Goal: Task Accomplishment & Management: Manage account settings

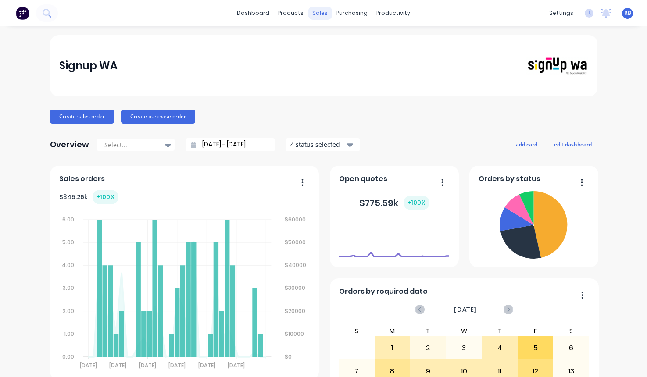
click at [315, 14] on div "sales" at bounding box center [320, 13] width 24 height 13
click at [322, 12] on div "sales" at bounding box center [320, 13] width 24 height 13
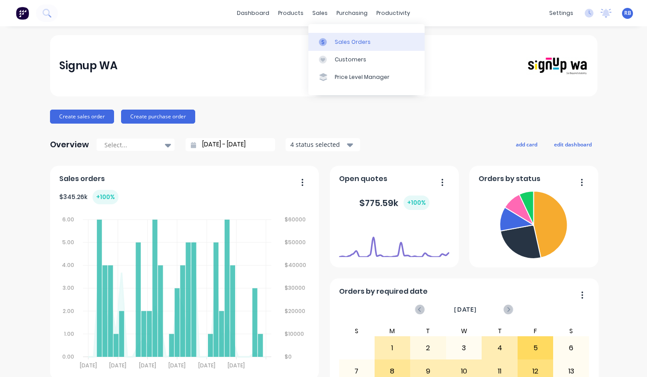
click at [341, 39] on div "Sales Orders" at bounding box center [353, 42] width 36 height 8
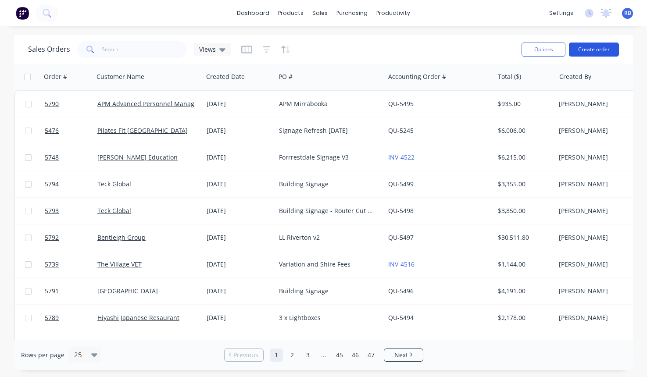
click at [603, 51] on button "Create order" at bounding box center [594, 50] width 50 height 14
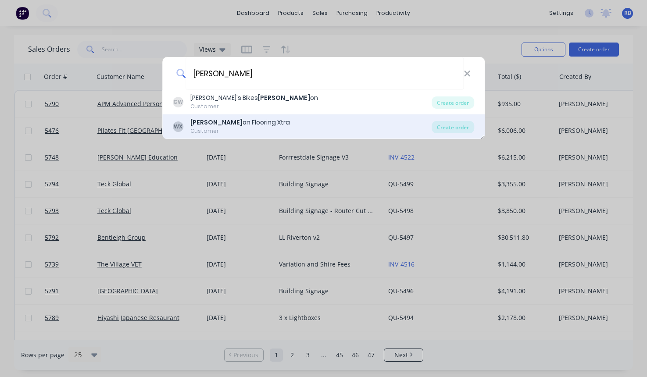
type input "[PERSON_NAME]"
click at [245, 126] on div "[PERSON_NAME] on Flooring Xtra" at bounding box center [240, 122] width 100 height 9
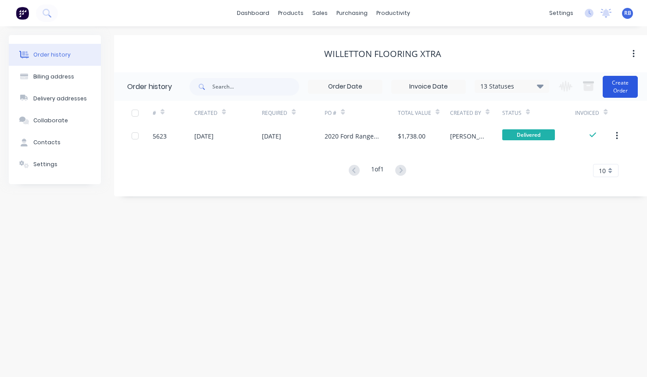
click at [625, 85] on button "Create Order" at bounding box center [620, 87] width 35 height 22
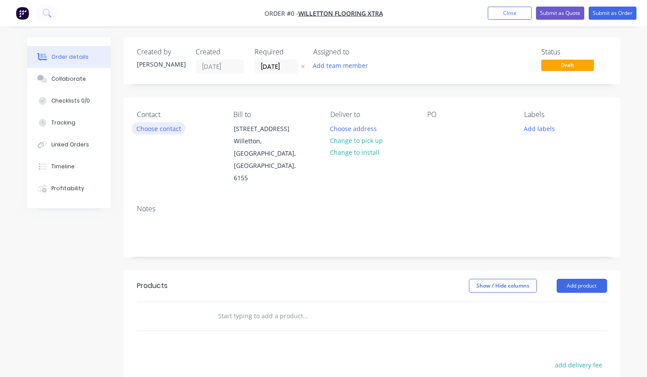
click at [153, 131] on button "Choose contact" at bounding box center [159, 128] width 54 height 12
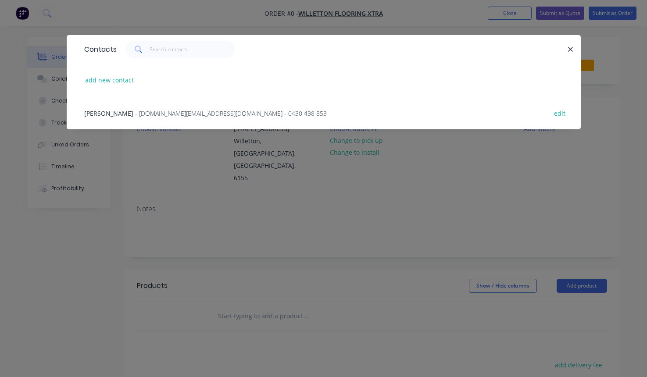
click at [135, 114] on span "- [DOMAIN_NAME][EMAIL_ADDRESS][DOMAIN_NAME] - 0430 438 853" at bounding box center [231, 113] width 192 height 8
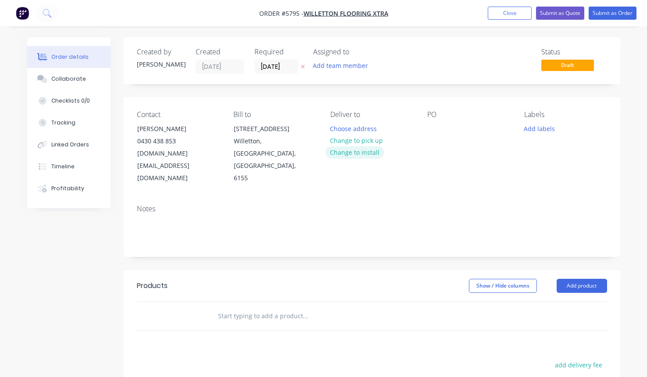
click at [350, 156] on button "Change to install" at bounding box center [355, 153] width 59 height 12
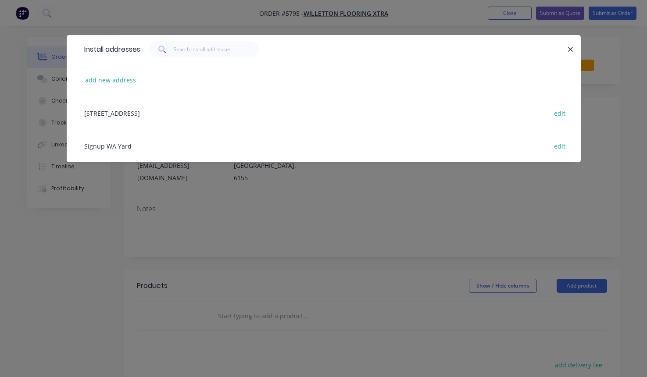
click at [115, 118] on div "[STREET_ADDRESS] edit" at bounding box center [324, 113] width 488 height 33
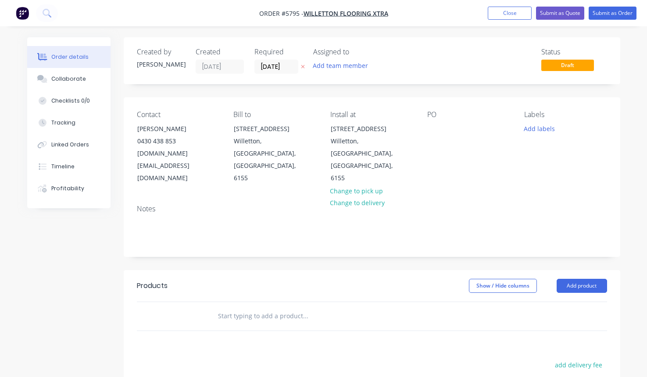
click at [425, 133] on div "Contact [PERSON_NAME] [PHONE_NUMBER] [PERSON_NAME][DOMAIN_NAME][EMAIL_ADDRESS][…" at bounding box center [372, 147] width 497 height 100
click at [432, 129] on div at bounding box center [434, 128] width 14 height 13
click at [247, 308] on input "text" at bounding box center [305, 317] width 175 height 18
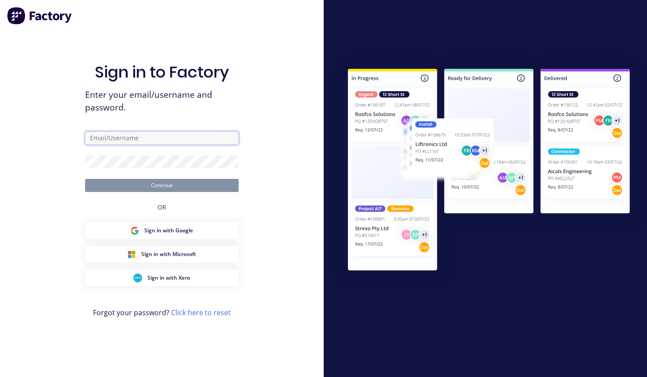
type input "[PERSON_NAME][EMAIL_ADDRESS][DOMAIN_NAME]"
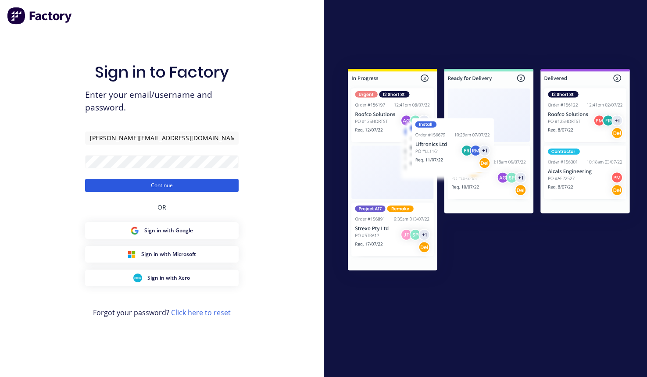
click at [111, 186] on button "Continue" at bounding box center [162, 185] width 154 height 13
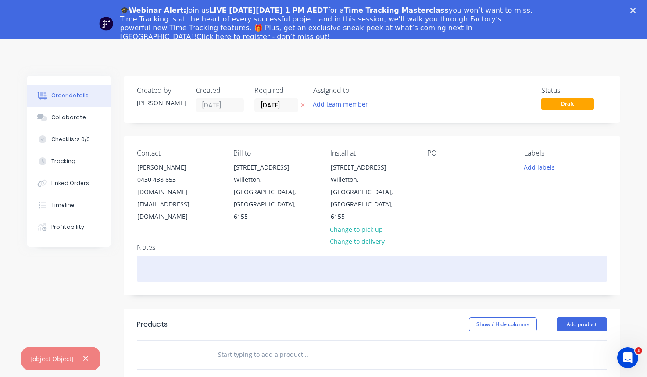
scroll to position [51, 0]
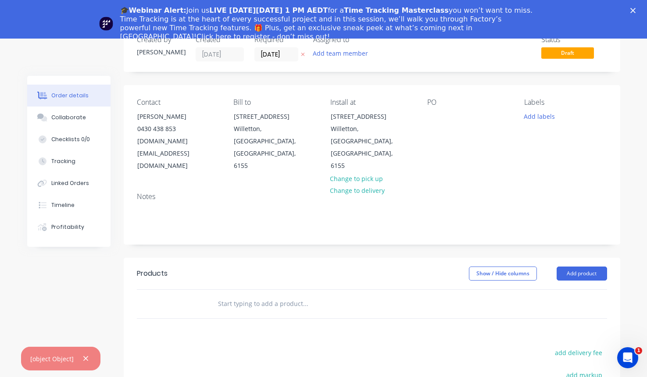
click at [227, 295] on input "text" at bounding box center [305, 304] width 175 height 18
type input "Supply and Install: Oneway Vision"
click at [634, 12] on polygon "Close" at bounding box center [632, 10] width 5 height 5
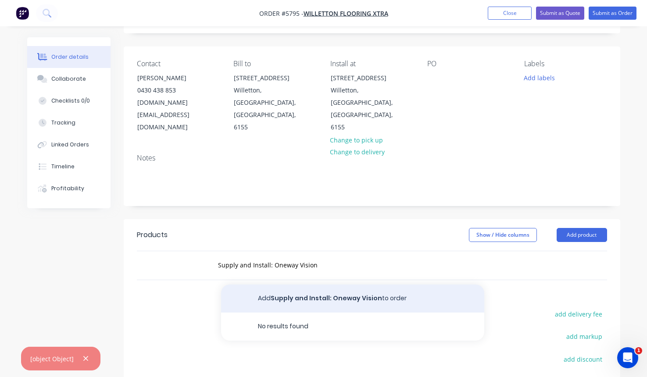
click at [308, 285] on button "Add Supply and Install: Oneway Vision to order" at bounding box center [352, 299] width 263 height 28
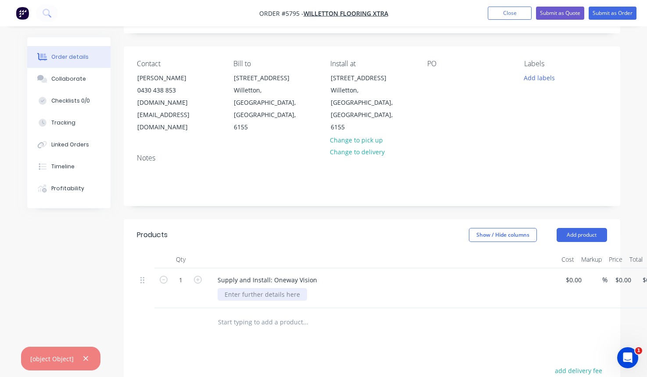
click at [271, 288] on div at bounding box center [262, 294] width 89 height 13
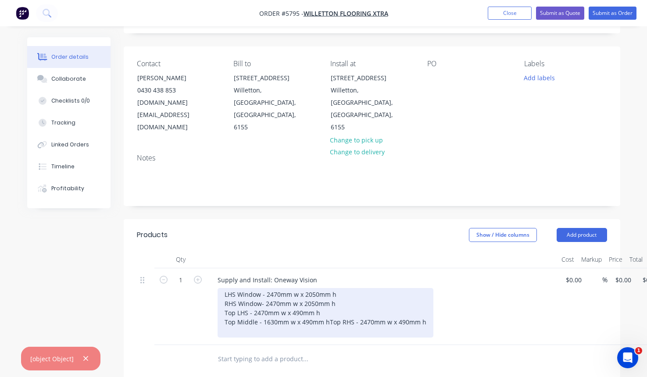
click at [335, 288] on div "LHS Window - 2470mm w x 2050mm h RHS Window- 2470mm w x 2050mm h Top LHS - 2470…" at bounding box center [326, 313] width 216 height 50
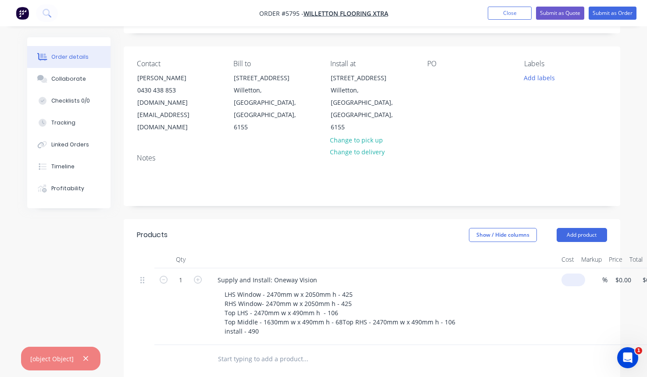
click at [573, 274] on input at bounding box center [575, 280] width 20 height 13
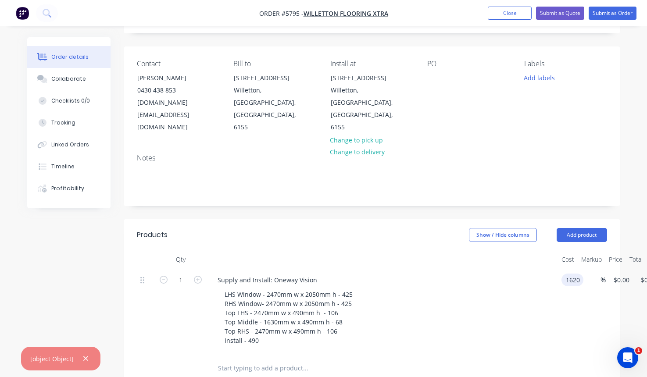
type input "$1,620.00"
click at [512, 288] on div "LHS Window - 2470mm w x 2050mm h - 425 RHS Window- 2470mm w x 2050mm h - 425 To…" at bounding box center [386, 317] width 337 height 59
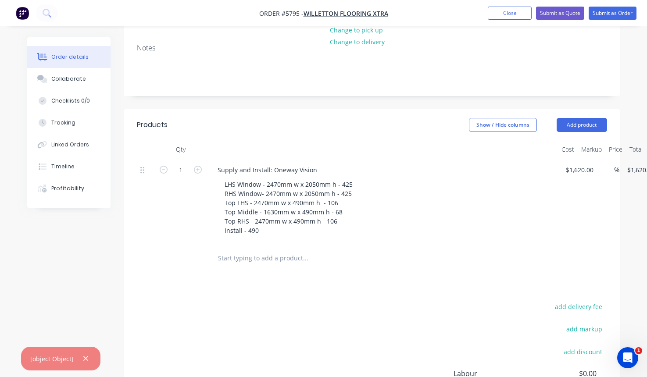
scroll to position [175, 0]
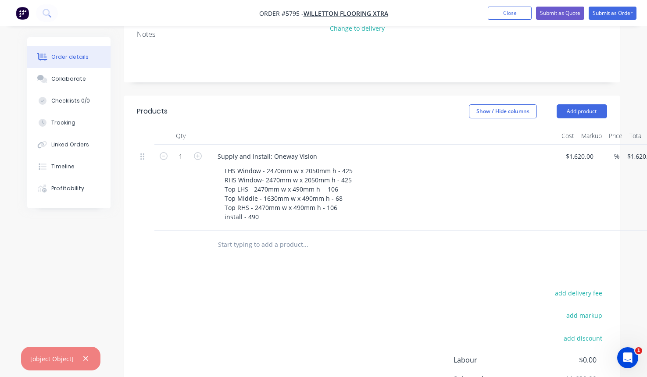
click at [290, 236] on input "text" at bounding box center [305, 245] width 175 height 18
type input "Supply and Install:"
click at [283, 264] on button "Add Supply and Install: to order" at bounding box center [352, 278] width 263 height 28
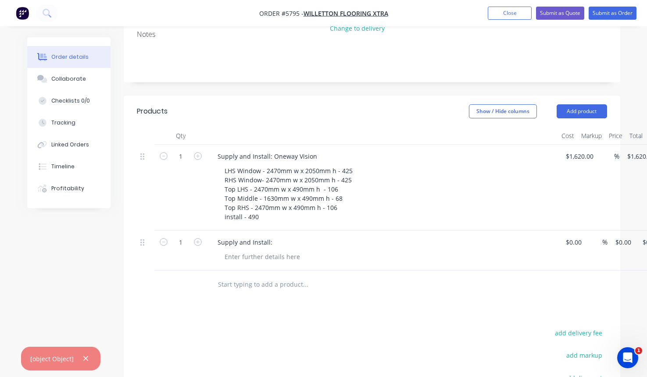
click at [277, 236] on div "Supply and Install:" at bounding box center [383, 242] width 344 height 13
click at [273, 236] on div "Supply and Install:" at bounding box center [245, 242] width 69 height 13
drag, startPoint x: 350, startPoint y: 219, endPoint x: 271, endPoint y: 215, distance: 79.0
click at [271, 236] on div "Supply and Install:Router cutAluminium Com" at bounding box center [284, 242] width 147 height 13
click at [242, 250] on div at bounding box center [262, 256] width 89 height 13
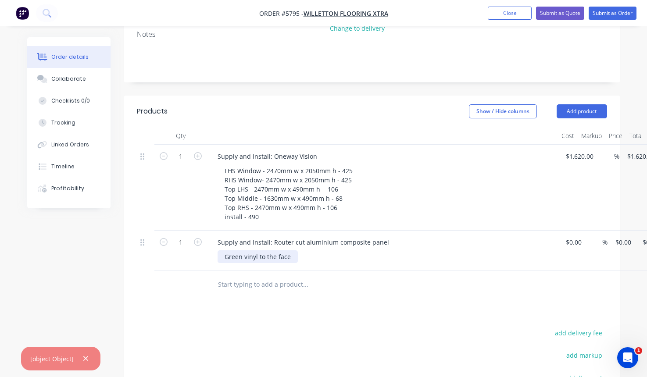
click at [224, 250] on div "Green vinyl to the face" at bounding box center [258, 256] width 80 height 13
click at [344, 250] on div ""WILLETTON" with green vinyl to the face" at bounding box center [285, 256] width 135 height 13
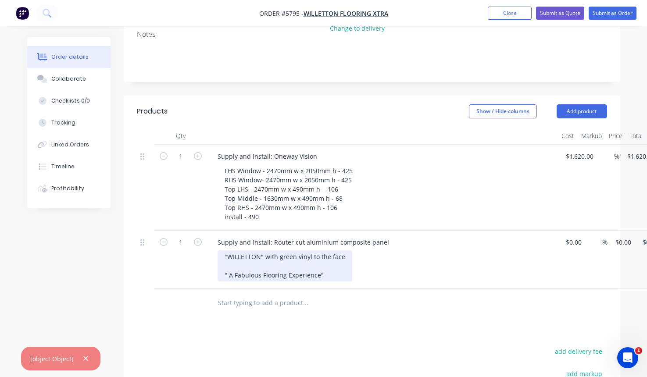
click at [238, 250] on div ""WILLETTON" with green vinyl to the face " A Fabulous Flooring Experience"" at bounding box center [285, 265] width 135 height 31
click at [263, 251] on div ""WILLETTON" with green vinyl to the face " A fabulous Flooring Experience"" at bounding box center [285, 265] width 135 height 31
click at [288, 252] on div ""WILLETTON" with green vinyl to the face " A fabulous flooring Experience"" at bounding box center [285, 265] width 135 height 31
click at [334, 250] on div ""WILLETTON" with green vinyl to the face " A fabulous flooring experience"" at bounding box center [285, 265] width 135 height 31
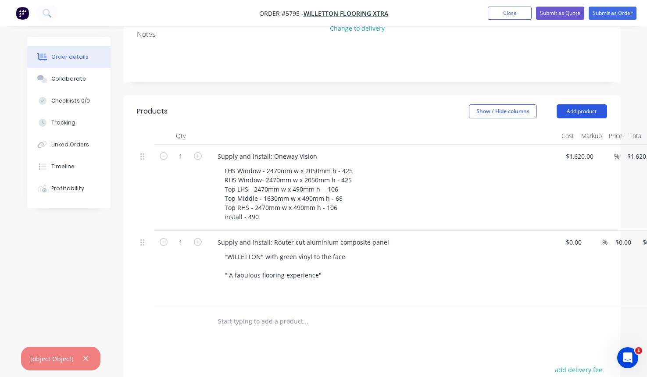
click at [591, 104] on button "Add product" at bounding box center [582, 111] width 50 height 14
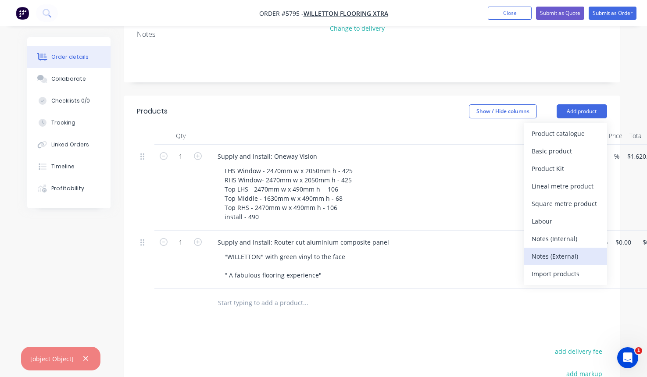
click at [554, 250] on div "Notes (External)" at bounding box center [566, 256] width 68 height 13
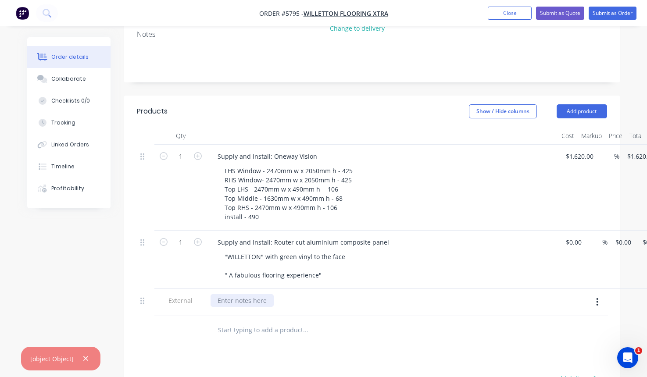
click at [240, 294] on div at bounding box center [242, 300] width 63 height 13
drag, startPoint x: 326, startPoint y: 277, endPoint x: 402, endPoint y: 277, distance: 76.3
click at [402, 294] on div "The above pricing is a provisional sum and will be fi" at bounding box center [383, 300] width 344 height 13
click at [236, 322] on input "text" at bounding box center [305, 331] width 175 height 18
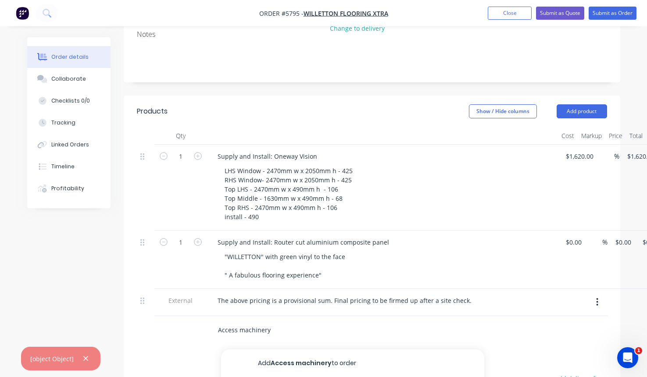
click at [244, 322] on input "Access machinery" at bounding box center [305, 331] width 175 height 18
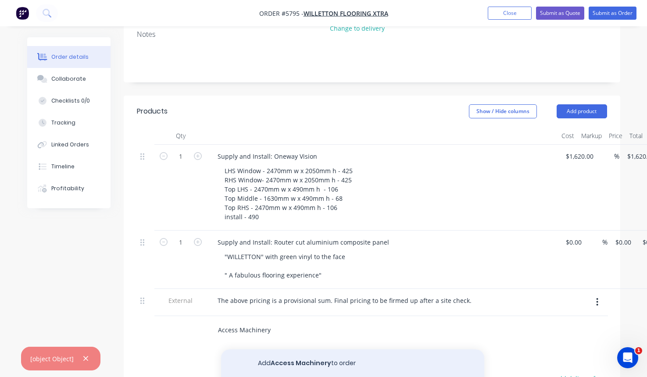
type input "Access Machinery"
click at [284, 350] on button "Add Access Machinery to order" at bounding box center [352, 364] width 263 height 28
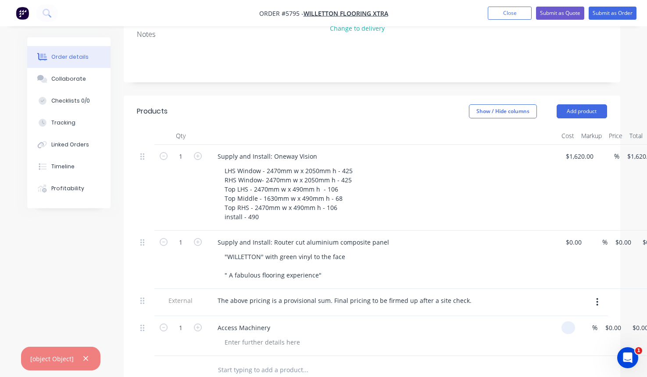
click at [575, 322] on div at bounding box center [570, 328] width 10 height 13
type input "$390.00"
click at [412, 356] on div at bounding box center [365, 370] width 316 height 29
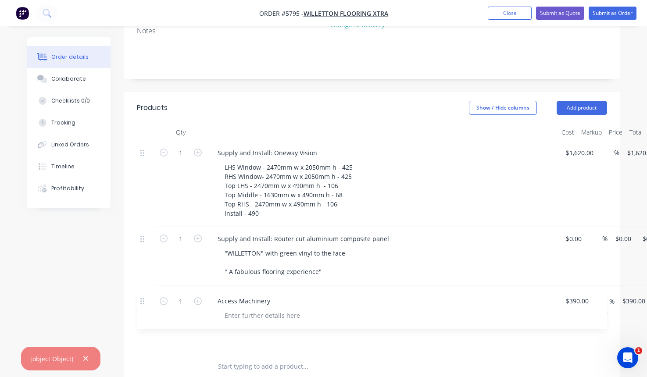
scroll to position [180, 0]
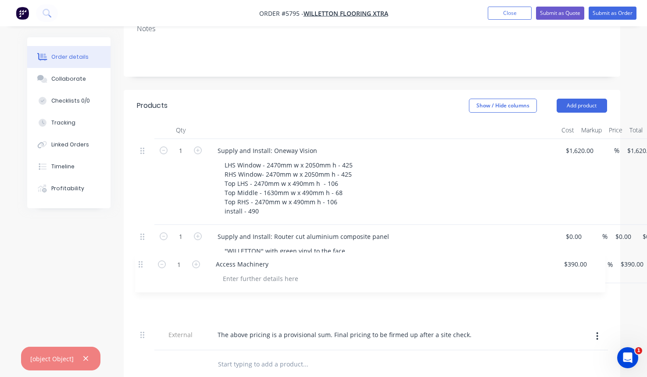
drag, startPoint x: 142, startPoint y: 303, endPoint x: 140, endPoint y: 260, distance: 42.6
click at [140, 260] on div "1 Supply and Install: Oneway Vision LHS Window - 2470mm w x 2050mm h - 425 RHS …" at bounding box center [372, 244] width 470 height 211
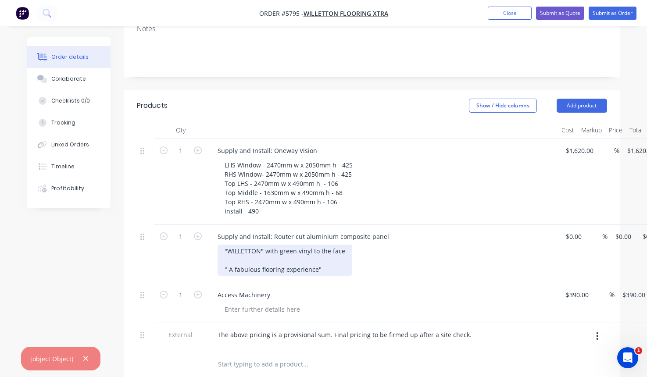
click at [332, 245] on div ""WILLETTON" with green vinyl to the face " A fabulous flooring experience"" at bounding box center [285, 260] width 135 height 31
click at [335, 245] on div ""WILLETTON" with green vinyl to the face " A fabulous flooring experience"" at bounding box center [285, 260] width 135 height 31
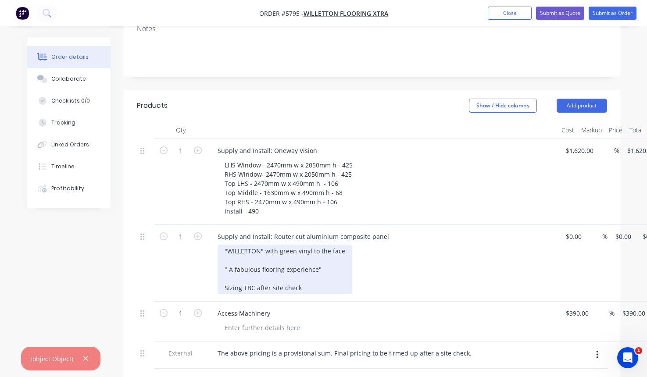
click at [225, 263] on div ""WILLETTON" with green vinyl to the face " A fabulous flooring experience" Sizi…" at bounding box center [285, 270] width 135 height 50
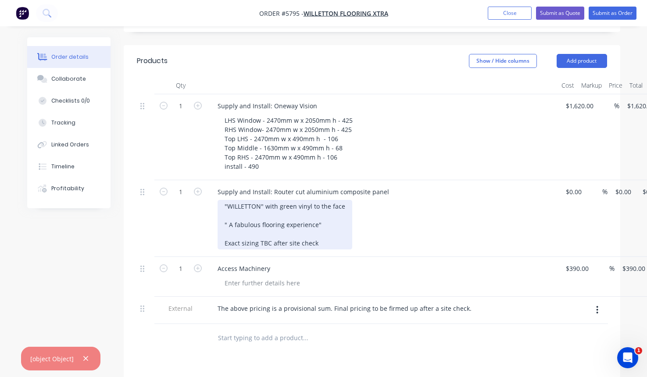
scroll to position [236, 0]
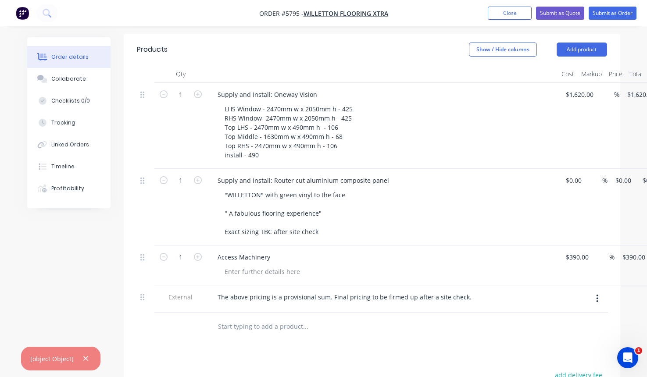
click at [235, 318] on input "text" at bounding box center [305, 327] width 175 height 18
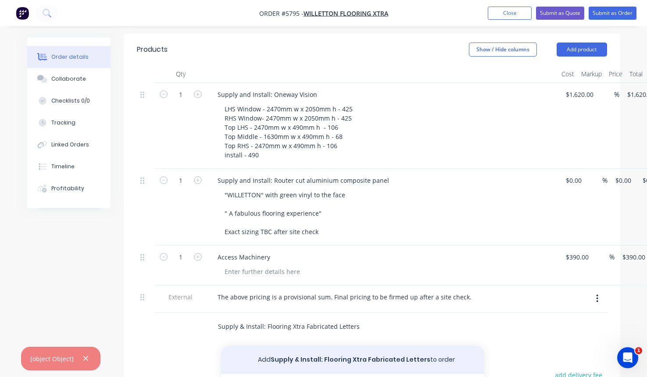
type input "Supply & Install: Flooring Xtra Fabricated Letters"
click at [333, 346] on button "Add Supply & Install: Flooring Xtra Fabricated Letters to order" at bounding box center [352, 360] width 263 height 28
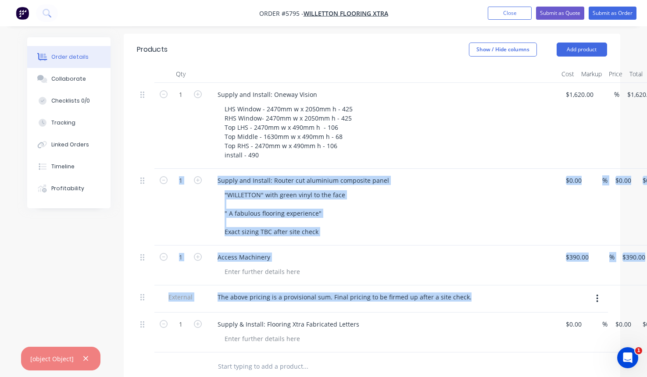
drag, startPoint x: 138, startPoint y: 299, endPoint x: 146, endPoint y: 216, distance: 82.9
click at [146, 216] on div "1 Supply and Install: Oneway Vision LHS Window - 2470mm w x 2050mm h - 425 RHS …" at bounding box center [372, 218] width 470 height 270
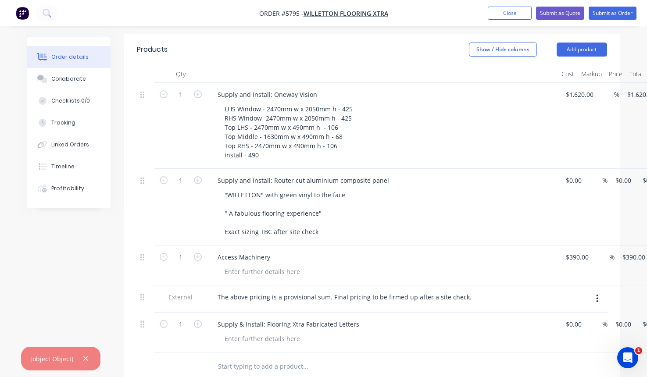
click at [124, 286] on div "Qty Cost Markup Price Total 1 Supply and Install: Oneway Vision LHS Window - 24…" at bounding box center [372, 223] width 497 height 316
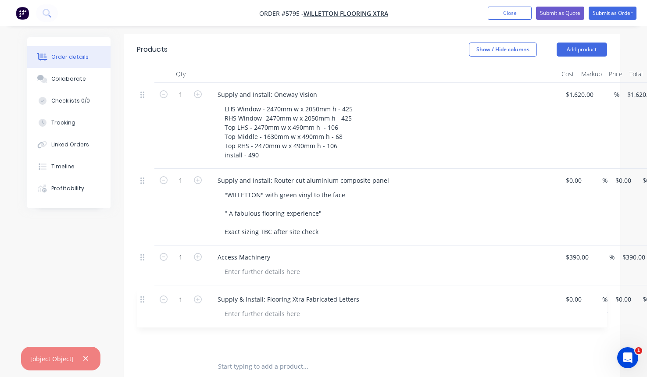
scroll to position [237, 0]
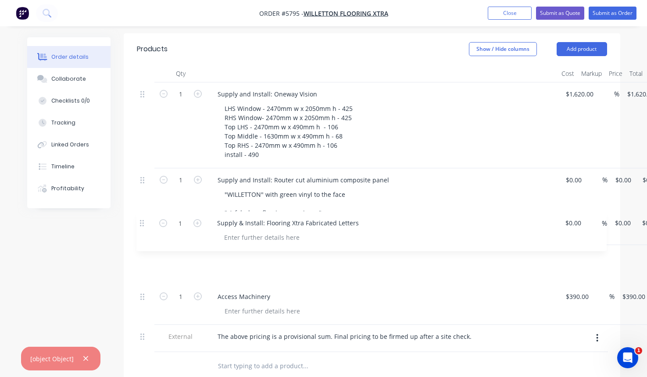
drag, startPoint x: 143, startPoint y: 302, endPoint x: 142, endPoint y: 223, distance: 79.4
click at [142, 223] on div "1 Supply and Install: Oneway Vision LHS Window - 2470mm w x 2050mm h - 425 RHS …" at bounding box center [372, 217] width 470 height 270
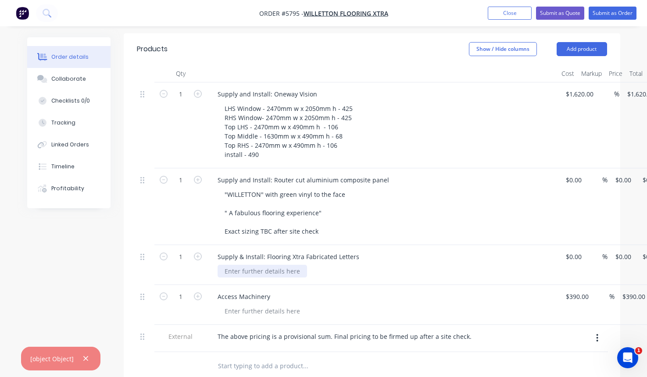
click at [272, 265] on div at bounding box center [262, 271] width 89 height 13
paste div
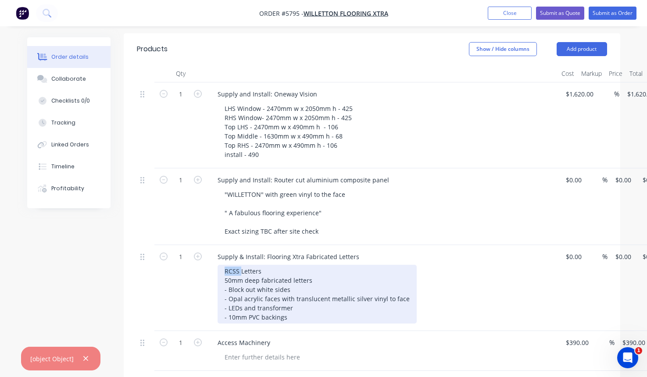
drag, startPoint x: 242, startPoint y: 247, endPoint x: 218, endPoint y: 247, distance: 24.1
click at [218, 265] on div "RCSS Letters 50mm deep fabricated letters - Block out white sides - Opal acryli…" at bounding box center [317, 294] width 199 height 59
drag, startPoint x: 366, startPoint y: 274, endPoint x: 329, endPoint y: 274, distance: 36.9
click at [329, 274] on div "Flooring Extra Letters 50mm deep fabricated letters - Block out white sides - O…" at bounding box center [317, 294] width 199 height 59
click at [379, 276] on div "Flooring Extra Letters 50mm deep fabricated letters - Block out white sides - O…" at bounding box center [305, 294] width 175 height 59
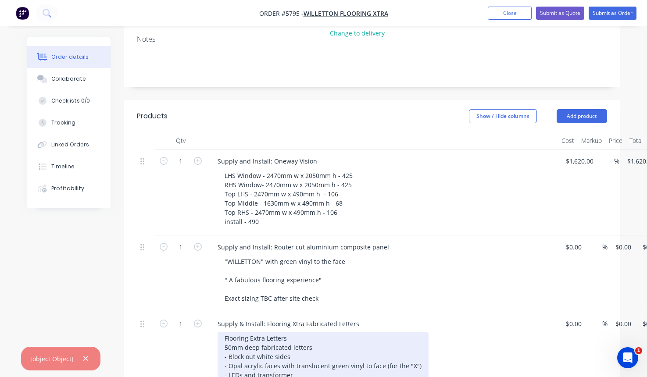
scroll to position [169, 0]
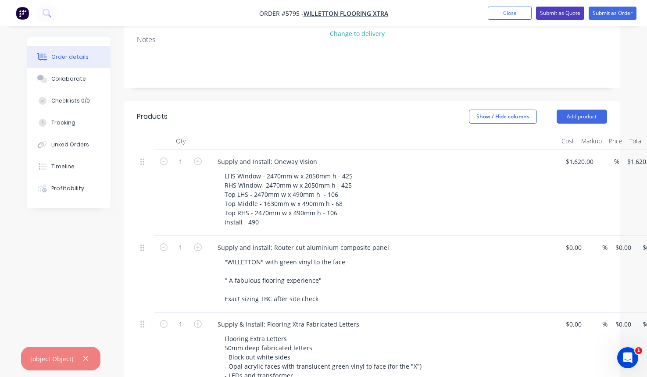
click at [559, 17] on button "Submit as Quote" at bounding box center [560, 13] width 48 height 13
type input "$1,620.00"
type input "$390.00"
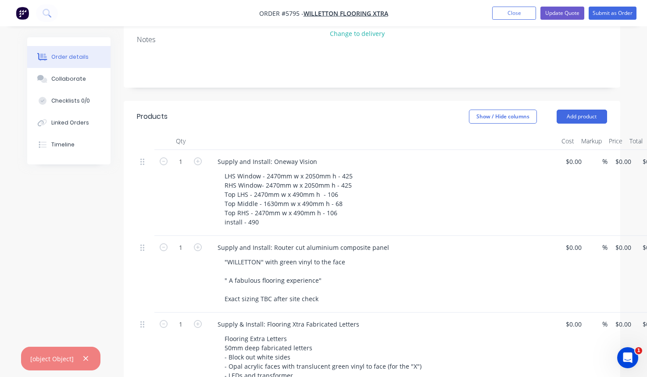
type input "$390.00"
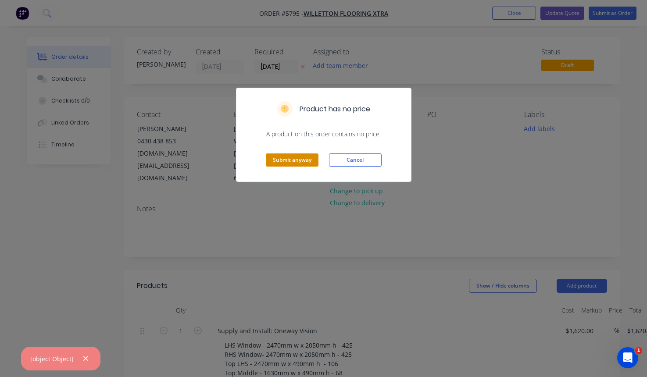
click at [287, 161] on button "Submit anyway" at bounding box center [292, 160] width 53 height 13
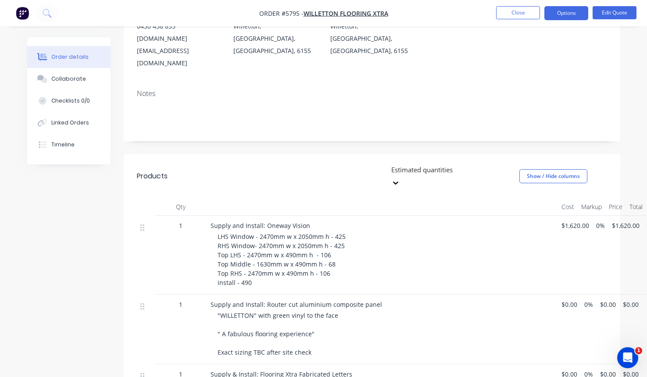
scroll to position [115, 0]
click at [612, 14] on button "Edit Quote" at bounding box center [615, 12] width 44 height 13
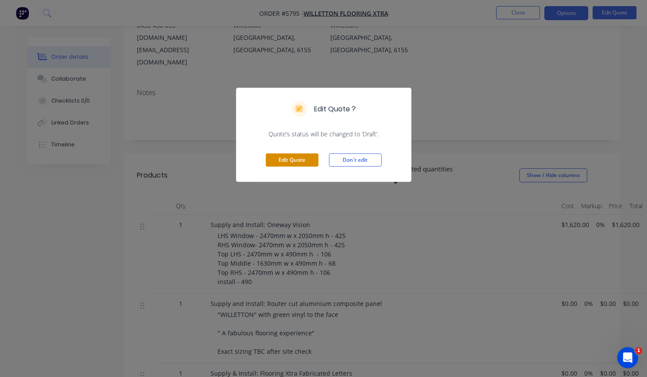
click at [301, 160] on button "Edit Quote" at bounding box center [292, 160] width 53 height 13
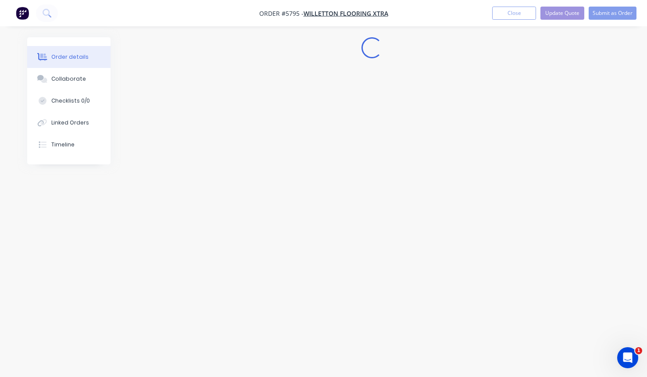
scroll to position [0, 0]
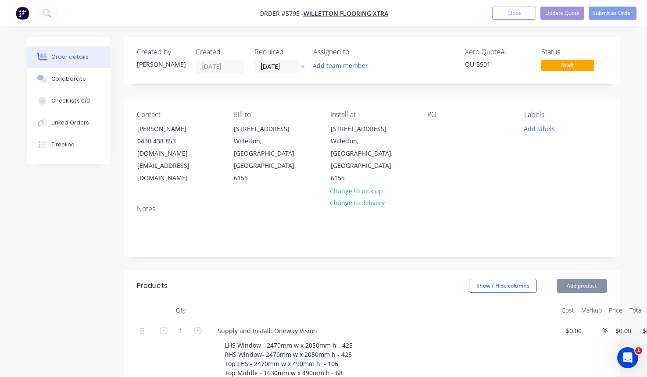
type input "$1,620.00"
type input "$390.00"
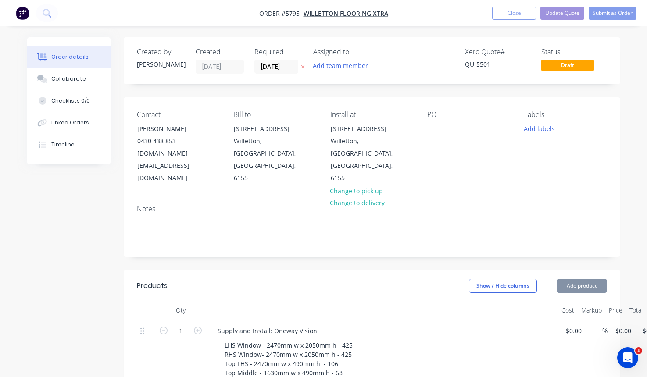
type input "$390.00"
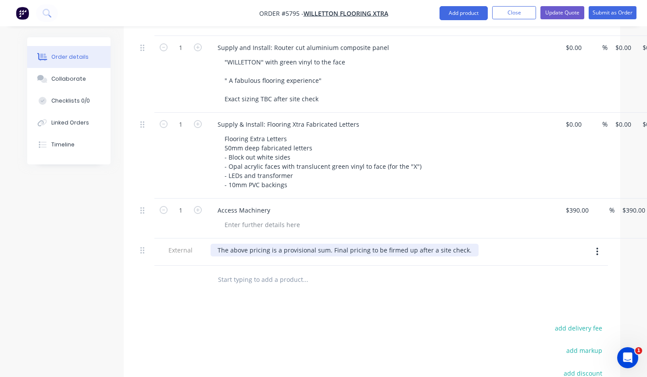
scroll to position [370, 0]
click at [233, 271] on input "text" at bounding box center [305, 280] width 175 height 18
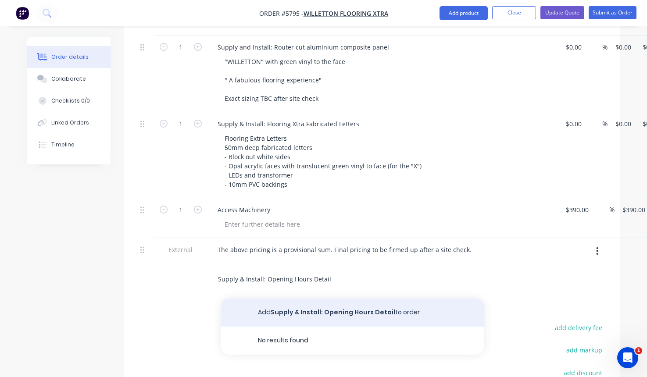
type input "Supply & Install: Opening Hours Detail"
click at [287, 299] on button "Add Supply & Install: Opening Hours Detail to order" at bounding box center [352, 313] width 263 height 28
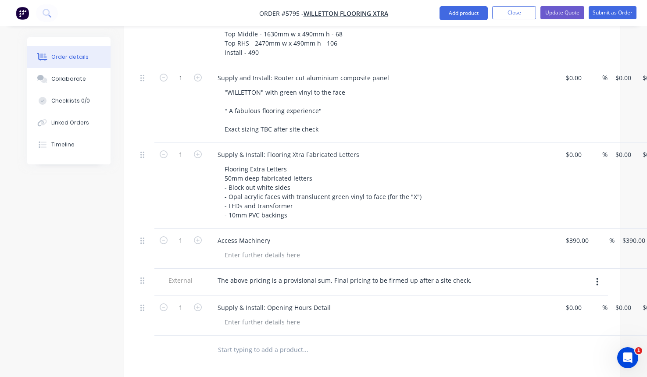
scroll to position [334, 0]
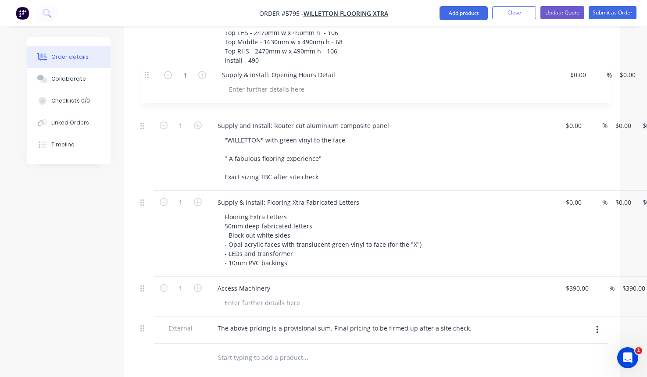
drag, startPoint x: 142, startPoint y: 287, endPoint x: 146, endPoint y: 71, distance: 216.3
click at [146, 71] on div "1 Supply and Install: Oneway Vision LHS Window - 2470mm w x 2050mm h - 425 RHS …" at bounding box center [372, 166] width 470 height 356
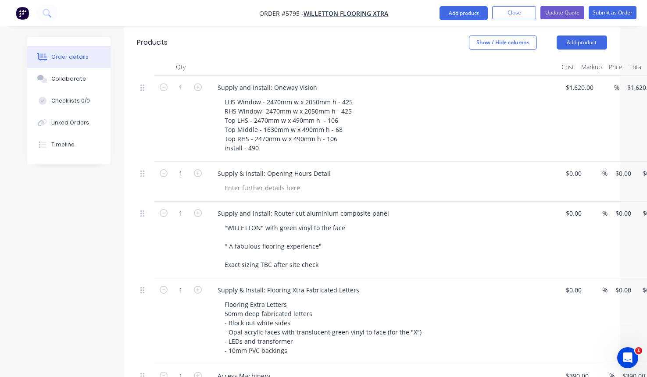
scroll to position [243, 0]
click at [243, 182] on div at bounding box center [262, 188] width 89 height 13
click at [571, 168] on input at bounding box center [575, 174] width 20 height 13
type input "$240.00"
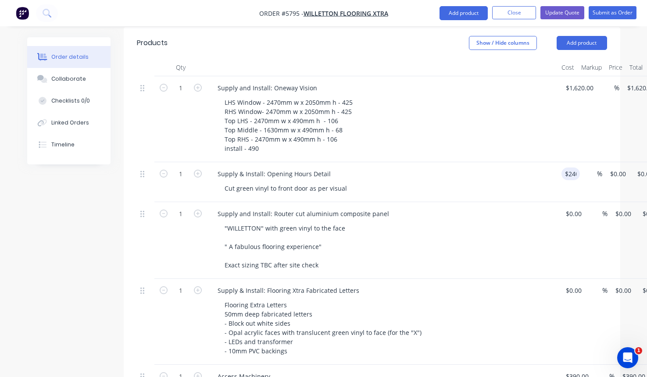
type input "$240.00"
click at [487, 224] on div ""WILLETTON" with green vinyl to the face " A fabulous flooring experience" Exac…" at bounding box center [386, 247] width 337 height 50
click at [347, 182] on div "Cut green vinyl to front door as per visual" at bounding box center [286, 188] width 136 height 13
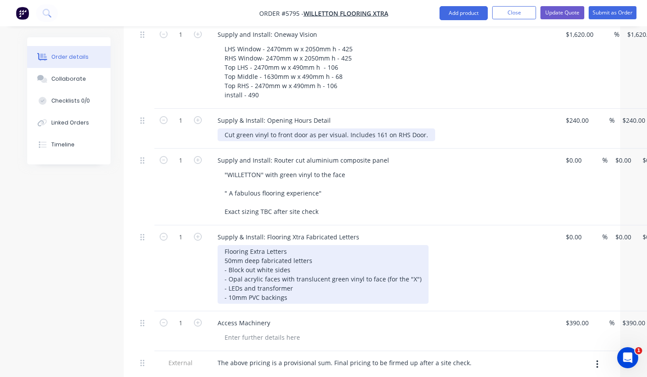
scroll to position [300, 0]
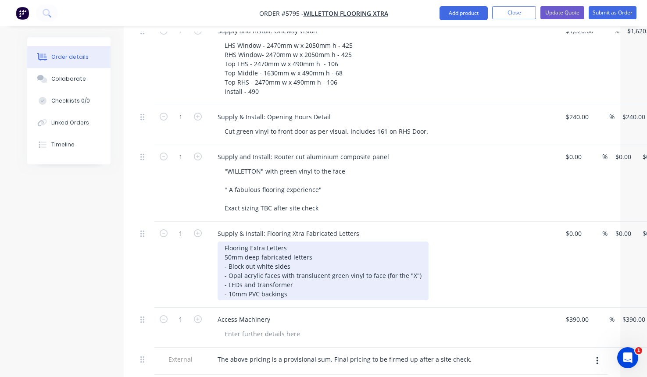
click at [269, 242] on div "Flooring Extra Letters 50mm deep fabricated letters - Block out white sides - O…" at bounding box center [323, 271] width 211 height 59
click at [297, 242] on div "Flooring Extra Letters 50mm deep fabricated letters - Block out white sides - O…" at bounding box center [323, 271] width 211 height 59
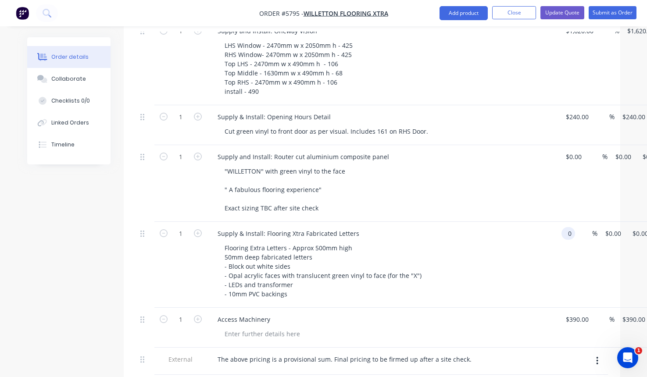
click at [571, 227] on input "0" at bounding box center [570, 233] width 10 height 13
type input "$9,900.00"
click at [482, 242] on div "Flooring Extra Letters - Approx 500mm high 50mm deep fabricated letters - Block…" at bounding box center [386, 271] width 337 height 59
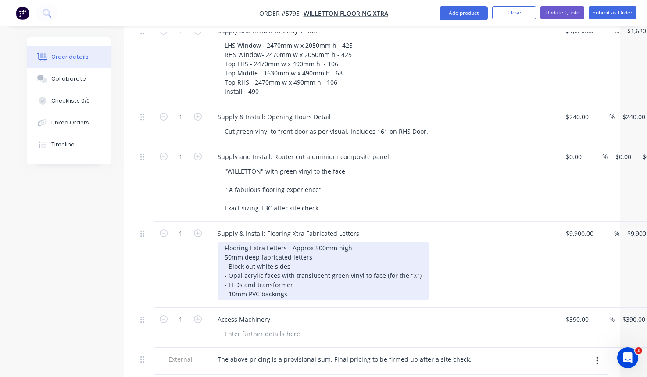
click at [233, 242] on div "Flooring Extra Letters - Approx 500mm high 50mm deep fabricated letters - Block…" at bounding box center [323, 271] width 211 height 59
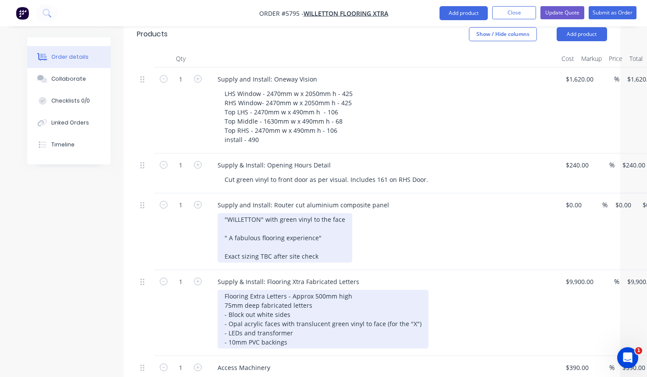
scroll to position [250, 0]
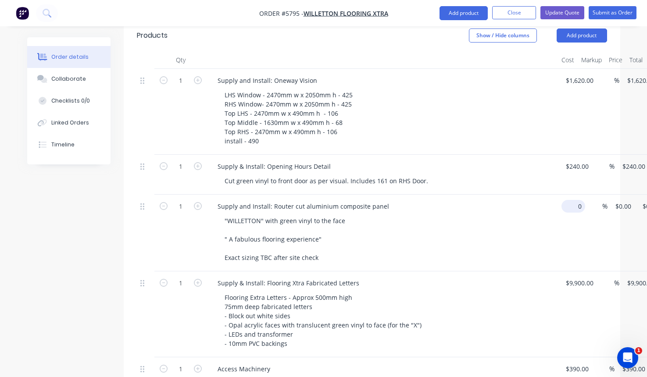
click at [572, 200] on input "0" at bounding box center [575, 206] width 20 height 13
type input "$800.00"
click at [415, 277] on div "Supply & Install: Flooring Xtra Fabricated Letters" at bounding box center [383, 283] width 344 height 13
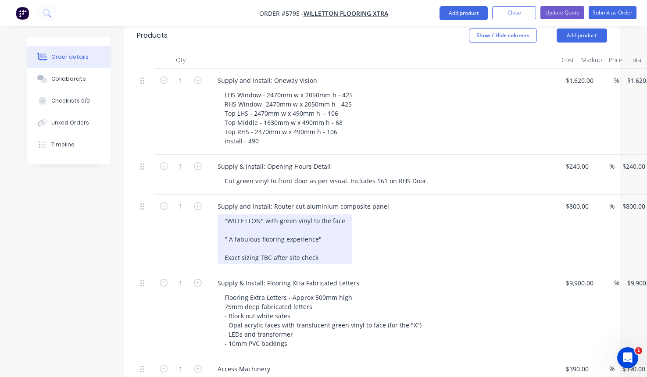
click at [329, 237] on div ""WILLETTON" with green vinyl to the face " A fabulous flooring experience" Exac…" at bounding box center [285, 240] width 135 height 50
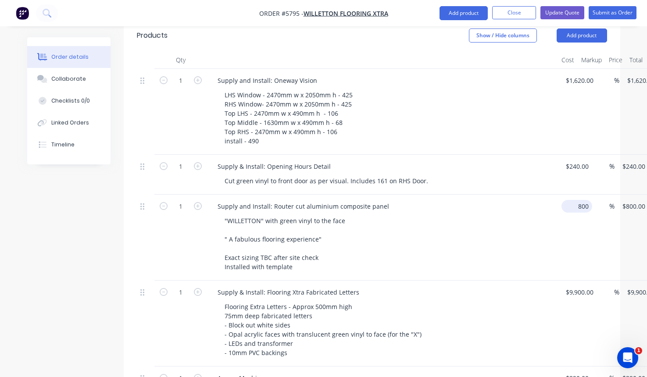
click at [578, 200] on input "800" at bounding box center [578, 206] width 27 height 13
type input "$1,050.00"
click at [498, 215] on div ""WILLETTON" with green vinyl to the face " A fabulous flooring experience" Exac…" at bounding box center [386, 244] width 337 height 59
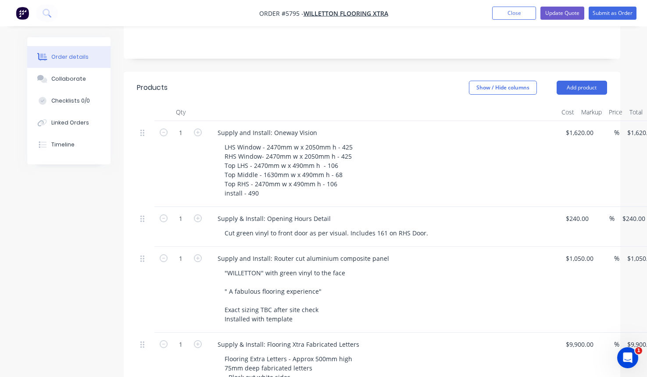
scroll to position [179, 0]
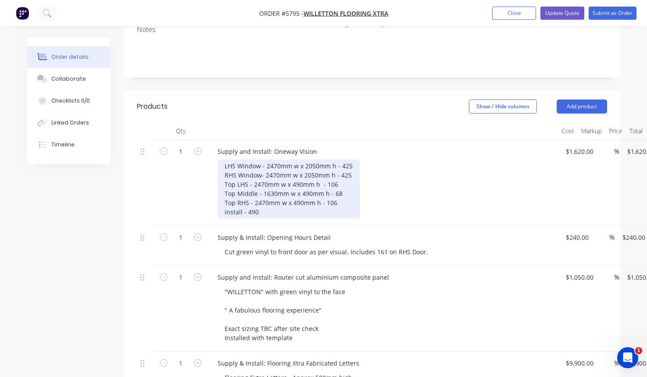
click at [280, 187] on div "LHS Window - 2470mm w x 2050mm h - 425 RHS Window- 2470mm w x 2050mm h - 425 To…" at bounding box center [289, 189] width 142 height 59
click at [267, 187] on div "LHS Window - 2470mm w x 2050mm h - 425 RHS Window- 2470mm w x 2050mm h - 425 To…" at bounding box center [289, 189] width 142 height 59
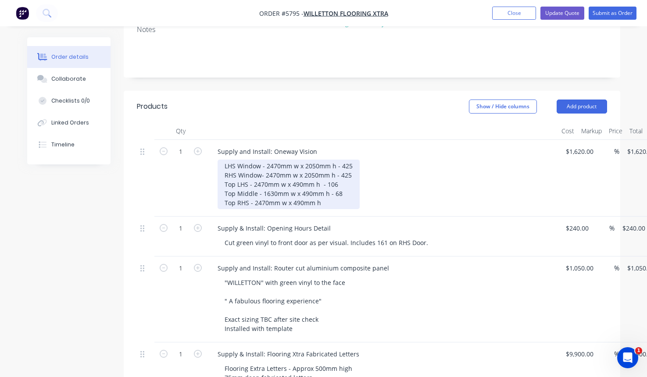
click at [349, 170] on div "LHS Window - 2470mm w x 2050mm h - 425 RHS Window- 2470mm w x 2050mm h - 425 To…" at bounding box center [289, 185] width 142 height 50
click at [342, 161] on div "LHS Window - 2470mm w x 2050mm h - 425 RHS Window- 2470mm w x 2050mm h - 425 To…" at bounding box center [289, 185] width 142 height 50
click at [351, 160] on div "LHS Window - 2470mm w x 2050mm h - 425 RHS Window- 2470mm w x 2050mm h - 425 To…" at bounding box center [289, 185] width 142 height 50
click at [353, 160] on div "LHS Window - 2470mm w x 2050mm h - 425 RHS Window- 2470mm w x 2050mm h Top LHS …" at bounding box center [289, 185] width 142 height 50
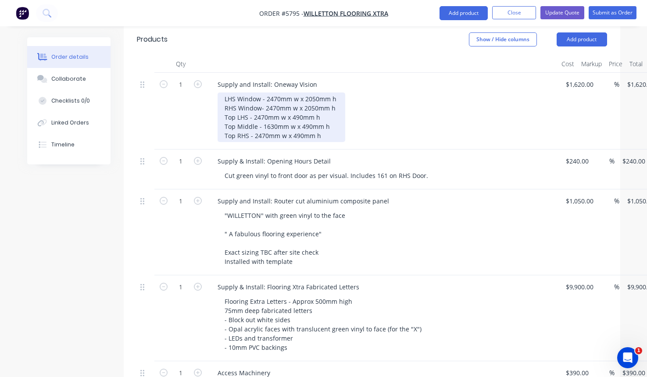
scroll to position [247, 0]
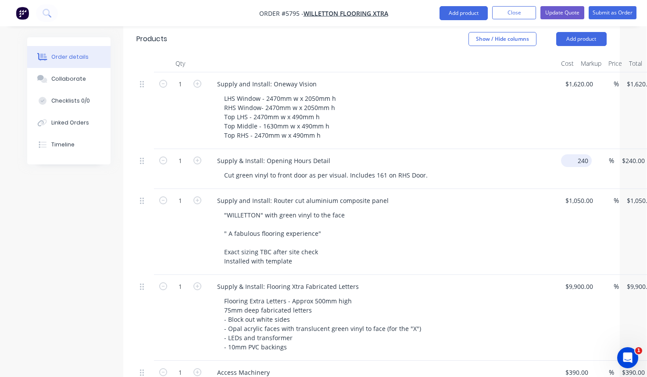
click at [580, 149] on div "1 Supply & Install: Opening Hours Detail Cut green vinyl to front door as per v…" at bounding box center [371, 169] width 470 height 40
type input "$230.00"
click at [530, 154] on div "Supply & Install: Opening Hours Detail" at bounding box center [382, 160] width 344 height 13
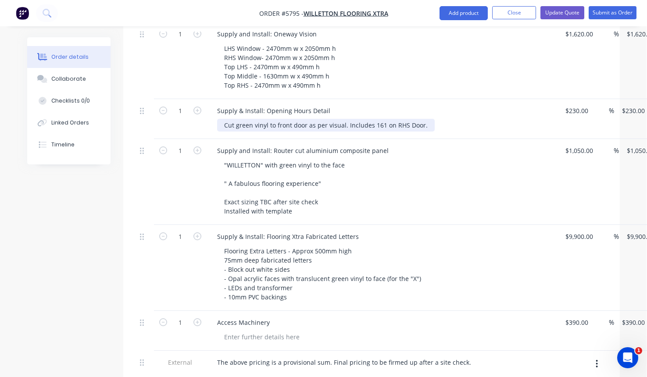
scroll to position [309, 0]
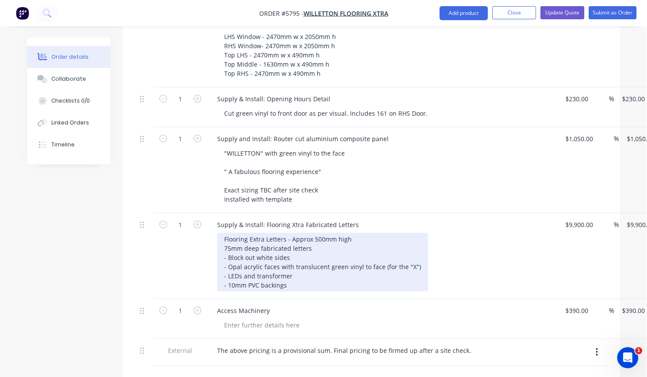
click at [311, 262] on div "Flooring Extra Letters - Approx 500mm high 75mm deep fabricated letters - Block…" at bounding box center [322, 262] width 211 height 59
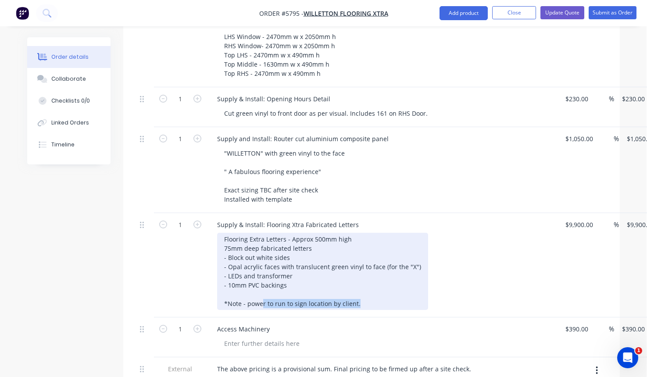
drag, startPoint x: 365, startPoint y: 280, endPoint x: 264, endPoint y: 280, distance: 100.9
click at [264, 280] on div "Flooring Extra Letters - Approx 500mm high 75mm deep fabricated letters - Block…" at bounding box center [322, 271] width 211 height 77
click at [268, 271] on div "Flooring Extra Letters - Approx 500mm high 75mm deep fabricated letters - Block…" at bounding box center [322, 271] width 211 height 77
click at [267, 281] on div "Flooring Extra Letters - Approx 500mm high 75mm deep fabricated letters - Block…" at bounding box center [322, 271] width 211 height 77
click at [398, 281] on div "Flooring Extra Letters - Approx 500mm high 75mm deep fabricated letters - Block…" at bounding box center [322, 271] width 211 height 77
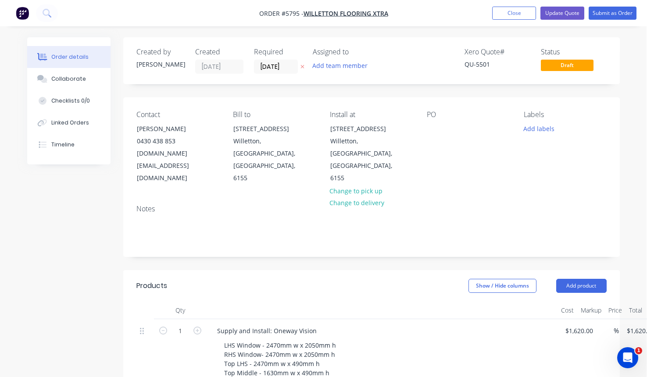
scroll to position [0, 0]
click at [554, 13] on button "Update Quote" at bounding box center [562, 13] width 44 height 13
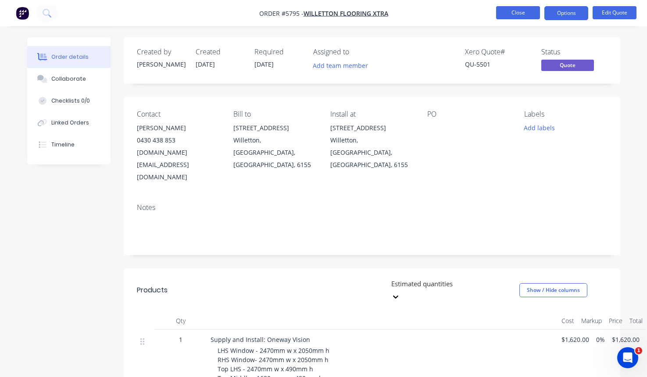
scroll to position [0, 0]
click at [518, 12] on button "Close" at bounding box center [518, 12] width 44 height 13
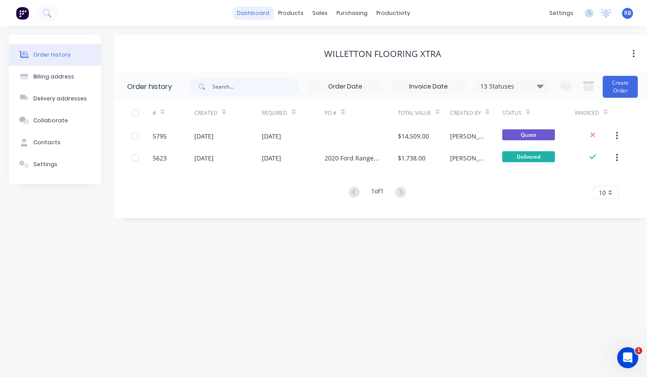
click at [253, 18] on link "dashboard" at bounding box center [253, 13] width 41 height 13
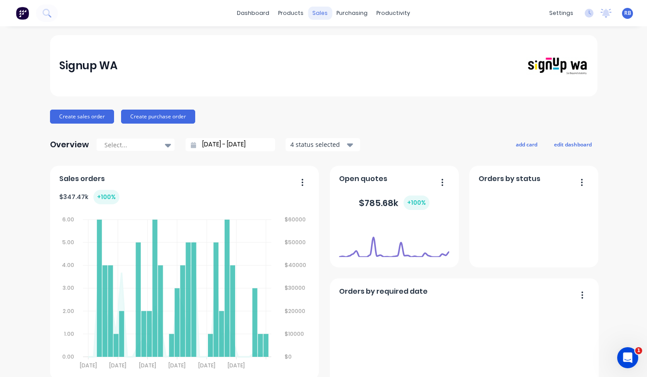
click at [319, 15] on div "sales" at bounding box center [320, 13] width 24 height 13
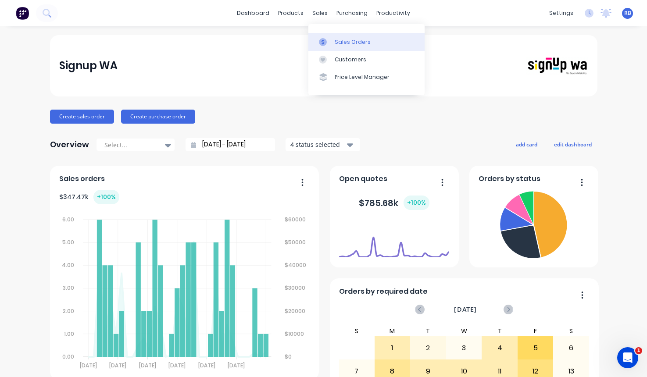
click at [342, 42] on div "Sales Orders" at bounding box center [353, 42] width 36 height 8
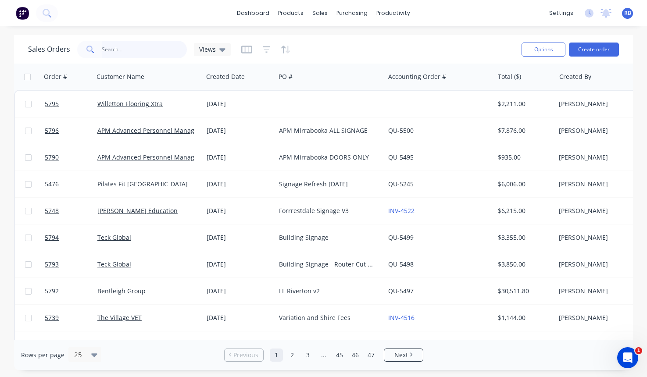
click at [125, 50] on input "text" at bounding box center [145, 50] width 86 height 18
type input "RCSS"
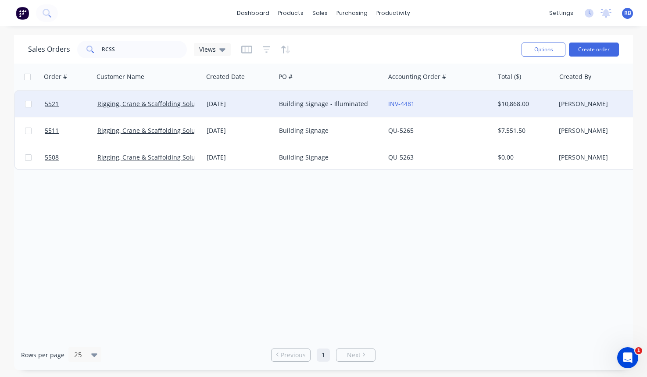
click at [439, 103] on div "INV-4481" at bounding box center [436, 104] width 97 height 9
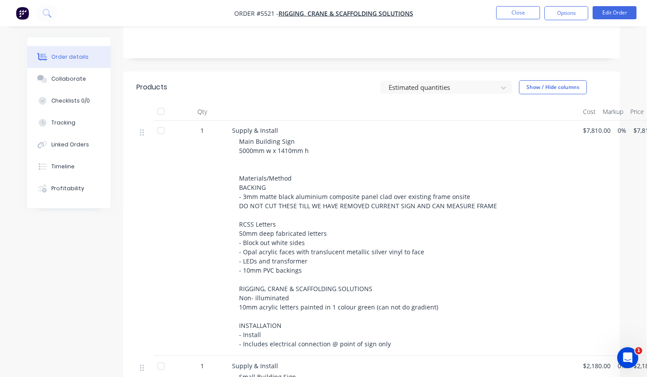
scroll to position [258, 0]
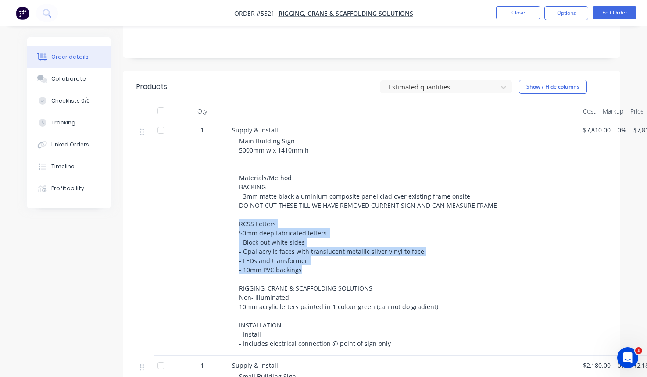
drag, startPoint x: 239, startPoint y: 175, endPoint x: 315, endPoint y: 223, distance: 90.3
click at [315, 223] on div "Main Building Sign 5000mm w x 1410mm h Materials/Method BACKING - 3mm matte bla…" at bounding box center [407, 242] width 337 height 212
copy span "RCSS Letters 50mm deep fabricated letters - Block out white sides - Opal acryli…"
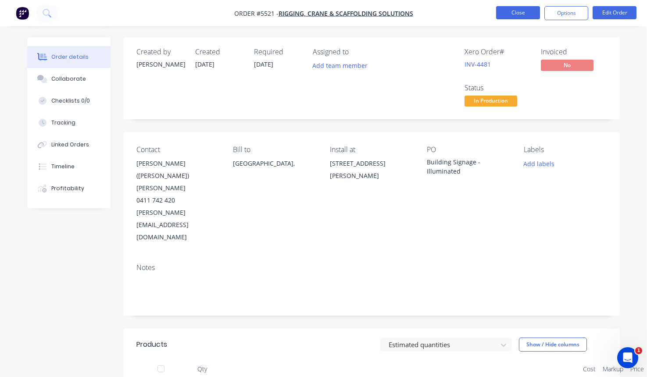
scroll to position [0, 0]
click at [518, 11] on button "Close" at bounding box center [518, 12] width 44 height 13
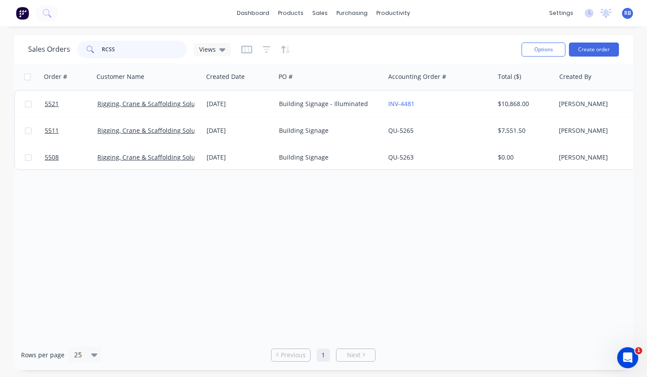
drag, startPoint x: 134, startPoint y: 52, endPoint x: 92, endPoint y: 52, distance: 41.7
click at [92, 52] on div "RCSS" at bounding box center [132, 50] width 110 height 18
type input "pet fresh"
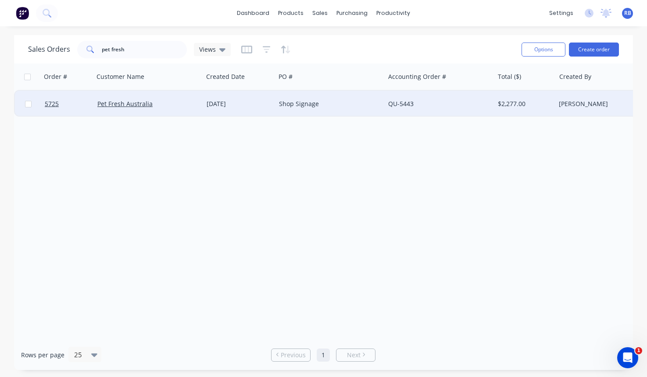
click at [330, 103] on div "Shop Signage" at bounding box center [327, 104] width 97 height 9
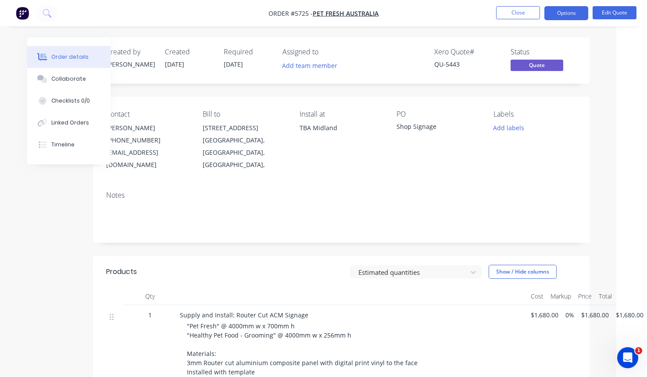
scroll to position [0, 31]
click at [516, 11] on button "Close" at bounding box center [518, 12] width 44 height 13
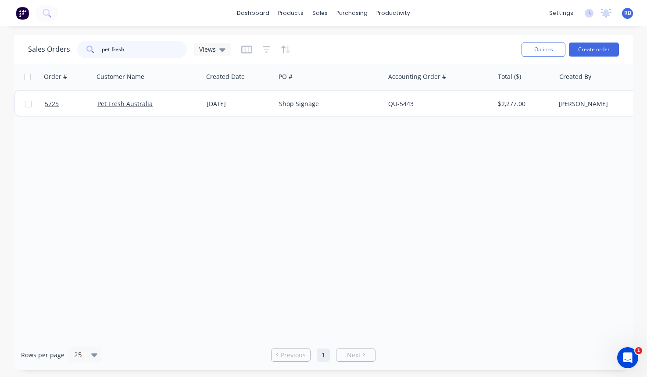
click at [144, 55] on input "pet fresh" at bounding box center [145, 50] width 86 height 18
drag, startPoint x: 154, startPoint y: 51, endPoint x: 64, endPoint y: 51, distance: 89.9
click at [64, 51] on div "Sales Orders pet fresh Views" at bounding box center [129, 50] width 203 height 18
type input "flooring"
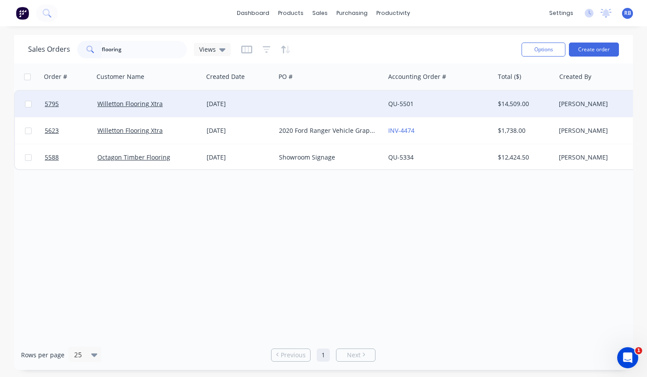
click at [309, 105] on div at bounding box center [330, 104] width 109 height 26
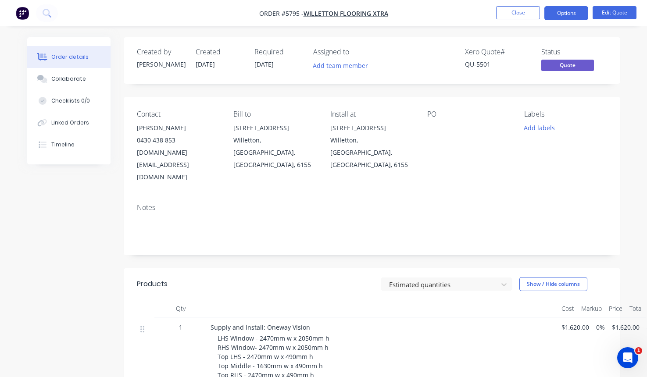
click at [434, 128] on div at bounding box center [468, 128] width 83 height 12
click at [615, 14] on button "Edit Quote" at bounding box center [615, 12] width 44 height 13
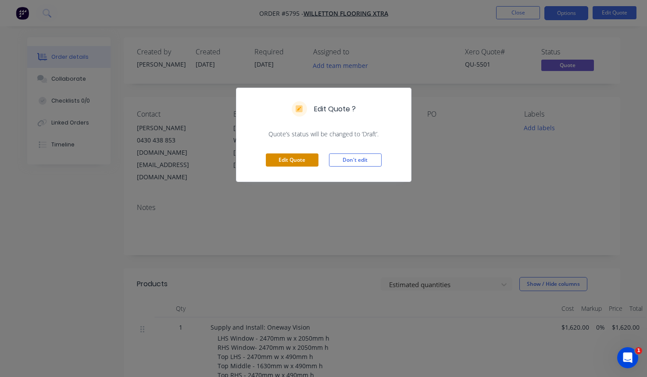
click at [290, 155] on button "Edit Quote" at bounding box center [292, 160] width 53 height 13
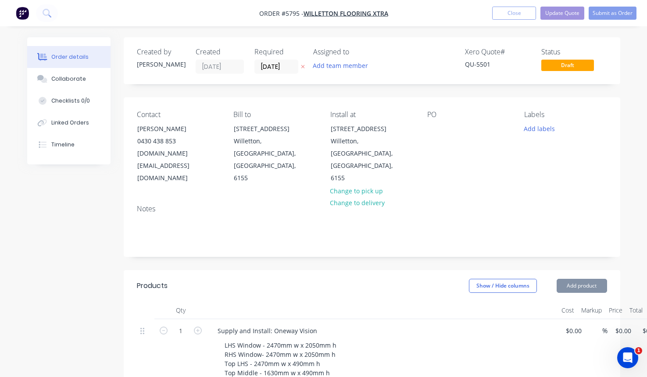
type input "$1,620.00"
type input "$230.00"
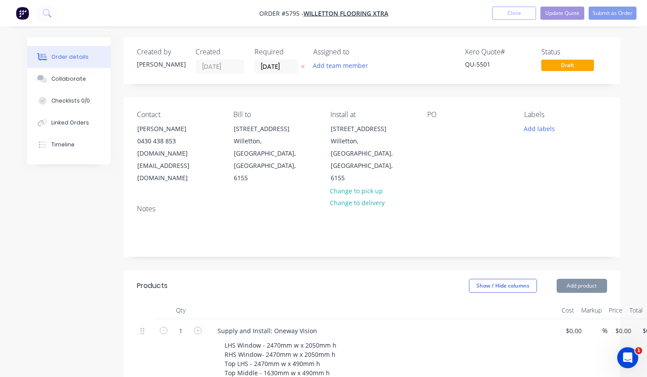
type input "$230.00"
type input "$1,050.00"
type input "$9,900.00"
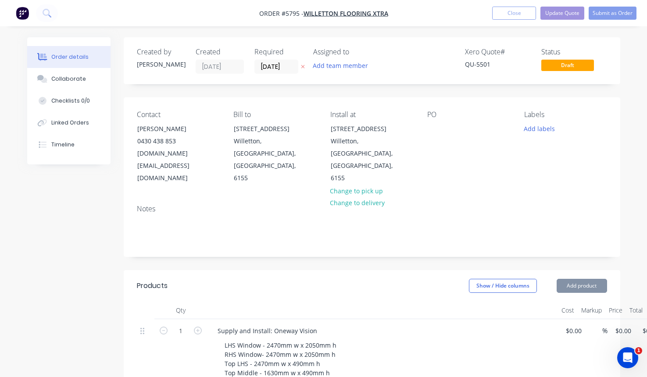
type input "$9,900.00"
type input "$390.00"
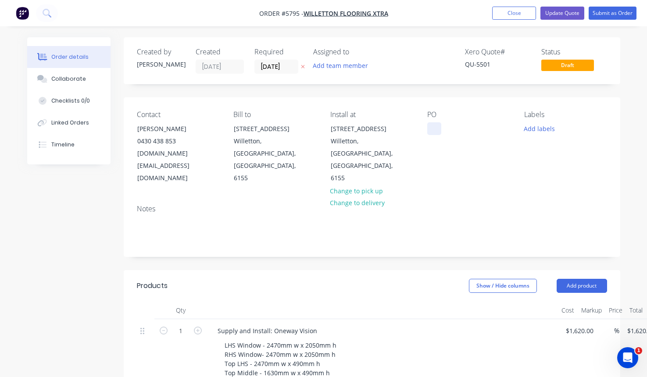
click at [434, 129] on div at bounding box center [434, 128] width 14 height 13
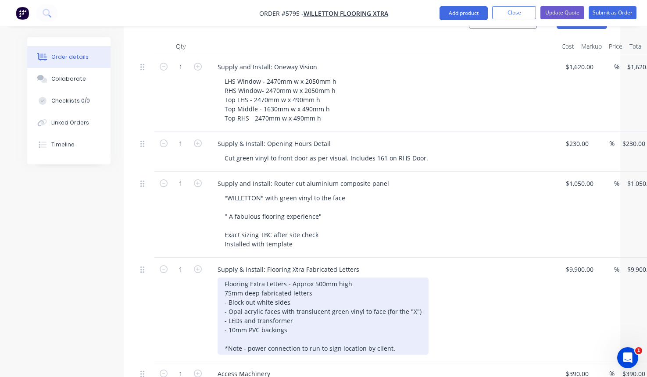
scroll to position [275, 0]
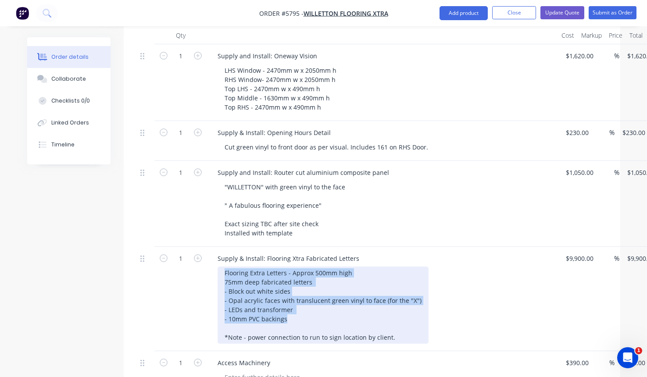
drag, startPoint x: 289, startPoint y: 297, endPoint x: 211, endPoint y: 240, distance: 96.1
click at [211, 247] on div "Supply & Install: Flooring Xtra Fabricated Letters Flooring Extra Letters - App…" at bounding box center [382, 299] width 351 height 104
copy div "Flooring Extra Letters - Approx 500mm high 75mm deep fabricated letters - Block…"
click at [301, 269] on div "Flooring Extra Letters - Approx 500mm high 75mm deep fabricated letters - Block…" at bounding box center [323, 305] width 211 height 77
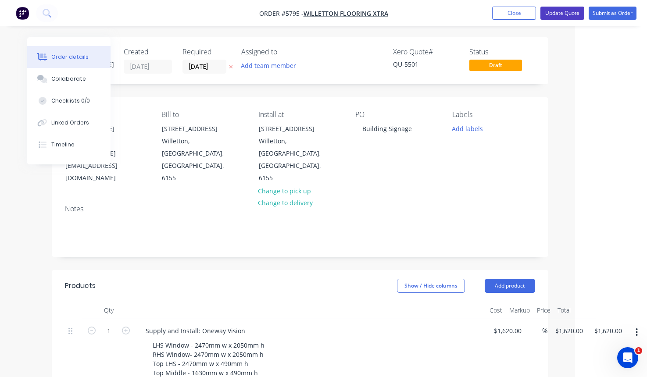
scroll to position [0, 72]
click at [559, 14] on button "Update Quote" at bounding box center [562, 13] width 44 height 13
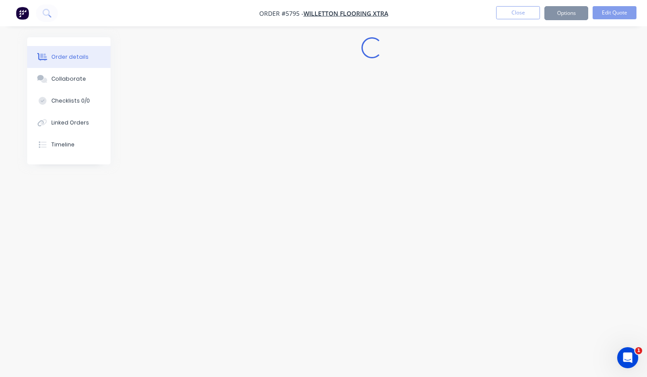
scroll to position [0, 0]
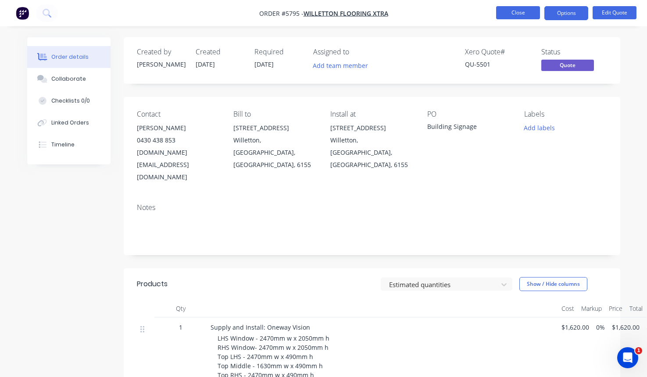
click at [513, 11] on button "Close" at bounding box center [518, 12] width 44 height 13
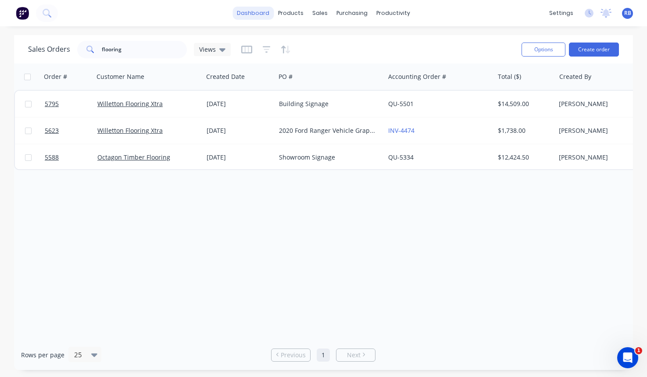
click at [254, 12] on link "dashboard" at bounding box center [253, 13] width 41 height 13
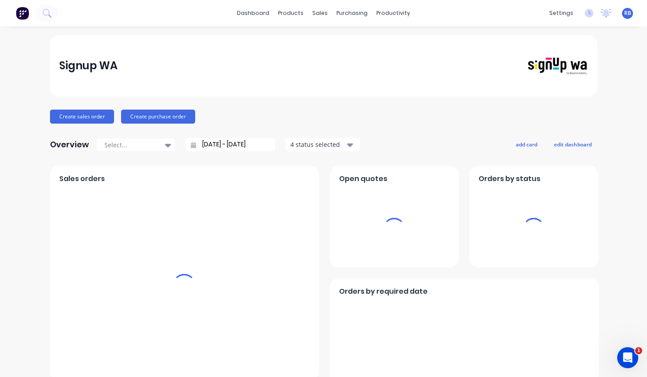
click at [625, 13] on span "RB" at bounding box center [627, 13] width 7 height 8
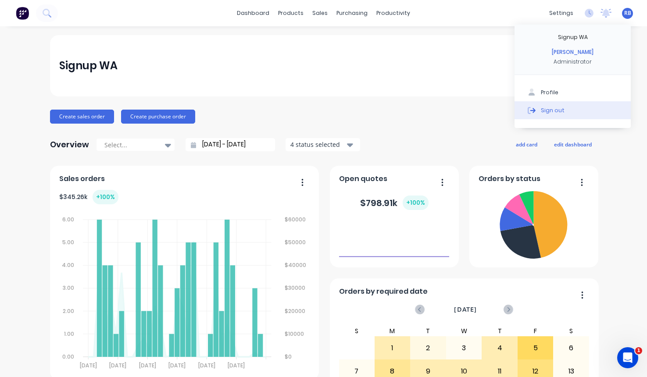
click at [547, 110] on div "Sign out" at bounding box center [553, 110] width 24 height 8
